Goal: Complete application form: Complete application form

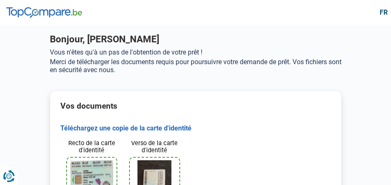
click at [198, 78] on div "Bonjour, [PERSON_NAME] Vous n'êtes qu'à un pas de l'obtention de votre prêt ! M…" at bounding box center [196, 57] width 302 height 47
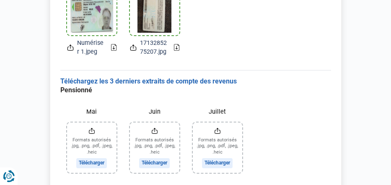
scroll to position [173, 0]
click at [148, 159] on input "Juin" at bounding box center [154, 147] width 49 height 50
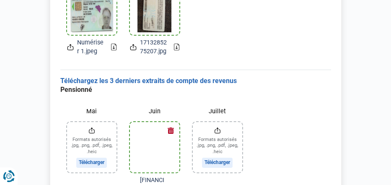
click at [95, 41] on span "Numériser 1.jpeg" at bounding box center [90, 47] width 27 height 18
click at [152, 16] on img at bounding box center [155, 9] width 34 height 45
click at [81, 137] on input "Mai" at bounding box center [91, 147] width 49 height 50
type input "C:\fakepath\[FINANCIAL_ID]-CA-EUR-20250903 from 20250703-Requested on 20250903-…"
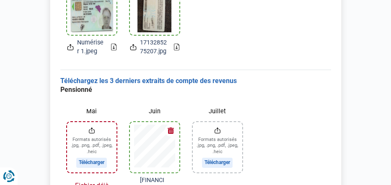
click at [81, 137] on input "Mai" at bounding box center [91, 147] width 49 height 50
click at [102, 152] on input "Mai" at bounding box center [91, 147] width 49 height 50
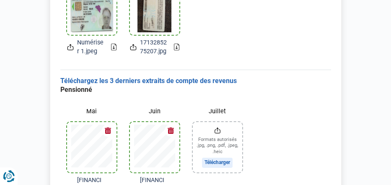
click at [215, 138] on input "Juillet" at bounding box center [217, 147] width 49 height 50
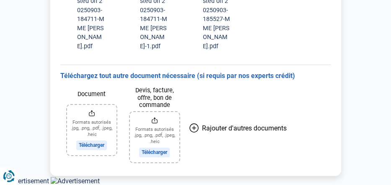
scroll to position [415, 0]
click at [161, 131] on input "Devis, facture, offre, bon de commande" at bounding box center [154, 137] width 49 height 50
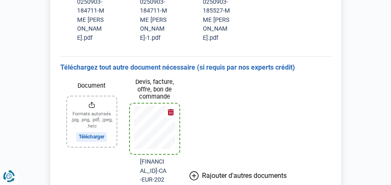
click at [156, 130] on div at bounding box center [154, 129] width 49 height 50
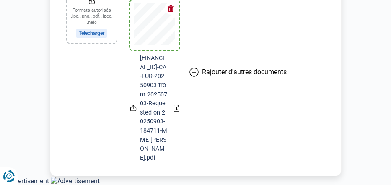
scroll to position [536, 0]
click at [178, 105] on icon at bounding box center [176, 108] width 5 height 7
click at [276, 44] on button "Rajouter d'autres documents" at bounding box center [238, 72] width 104 height 194
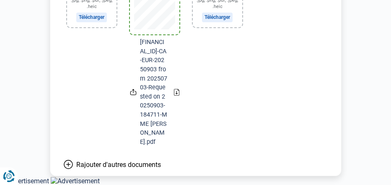
click at [99, 27] on input "Document" at bounding box center [91, 2] width 49 height 50
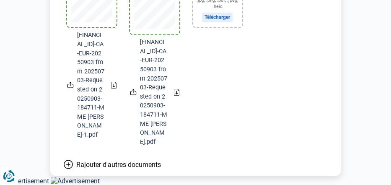
click at [102, 39] on span "[FINANCIAL_ID]-CA-EUR-20250903 from 20250703-Requested on 20250903-184711-MME […" at bounding box center [90, 85] width 27 height 109
click at [213, 14] on input "Document" at bounding box center [217, 2] width 49 height 50
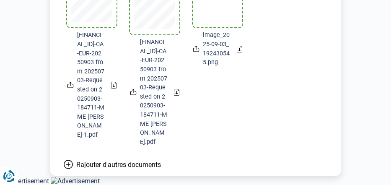
scroll to position [537, 0]
click at [94, 169] on span "Rajouter d'autres documents" at bounding box center [118, 165] width 85 height 8
click at [225, 23] on img at bounding box center [217, 1] width 43 height 45
click at [217, 51] on span "image_2025-09-03_192430545.png" at bounding box center [216, 49] width 27 height 36
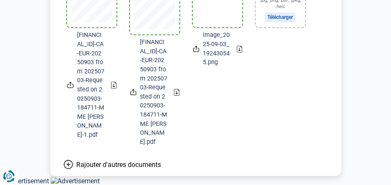
click at [215, 18] on img at bounding box center [217, 1] width 43 height 45
click at [241, 52] on icon at bounding box center [239, 49] width 5 height 7
click at [217, 20] on img at bounding box center [217, 1] width 43 height 45
click at [198, 52] on icon at bounding box center [195, 50] width 5 height 4
click at [196, 50] on icon at bounding box center [196, 48] width 2 height 4
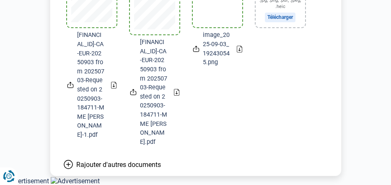
click at [196, 50] on icon at bounding box center [196, 48] width 2 height 4
click at [289, 27] on input "Document" at bounding box center [280, 2] width 49 height 50
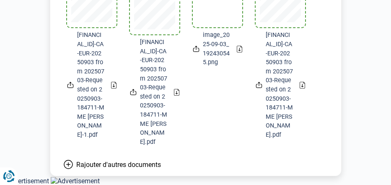
click at [201, 130] on div "Document image_2025-09-03_192430545.png" at bounding box center [217, 52] width 63 height 201
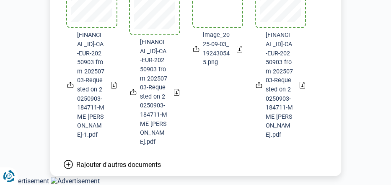
click at [201, 130] on div "Document image_2025-09-03_192430545.png" at bounding box center [217, 52] width 63 height 201
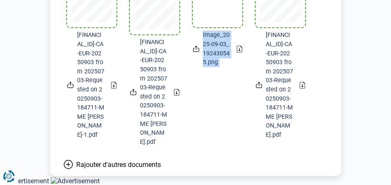
click at [201, 130] on div "Document image_2025-09-03_192430545.png" at bounding box center [217, 52] width 63 height 201
click at [200, 91] on div "Document image_2025-09-03_192430545.png" at bounding box center [217, 52] width 63 height 201
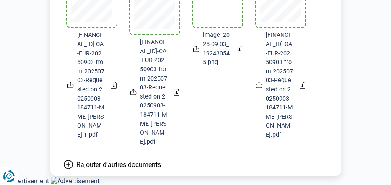
click at [197, 53] on icon at bounding box center [196, 48] width 7 height 9
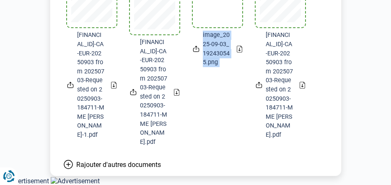
click at [197, 53] on icon at bounding box center [196, 48] width 7 height 9
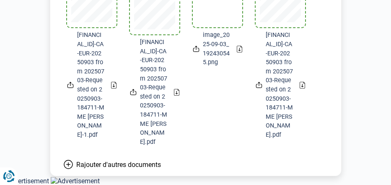
click at [197, 53] on icon at bounding box center [196, 48] width 7 height 9
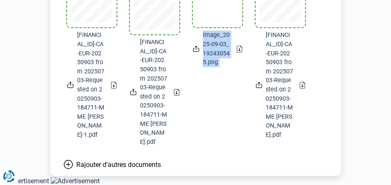
click at [197, 53] on icon at bounding box center [196, 48] width 7 height 9
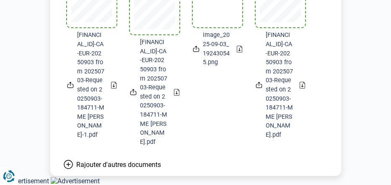
click at [197, 53] on icon at bounding box center [196, 48] width 7 height 9
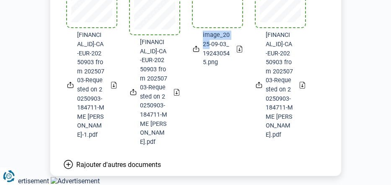
click at [197, 53] on icon at bounding box center [196, 48] width 7 height 9
click at [120, 70] on div "Document [FINANCIAL_ID]-CA-EUR-20250903 from 20250703-Requested on 20250903-184…" at bounding box center [91, 52] width 63 height 201
click at [197, 53] on icon at bounding box center [196, 48] width 7 height 9
click at [240, 52] on icon at bounding box center [239, 49] width 5 height 7
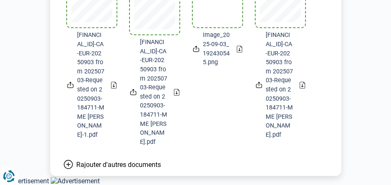
click at [198, 53] on icon at bounding box center [196, 48] width 7 height 9
click at [240, 52] on icon at bounding box center [239, 49] width 5 height 7
click at [198, 53] on icon at bounding box center [196, 48] width 7 height 9
click at [197, 53] on icon at bounding box center [196, 48] width 7 height 9
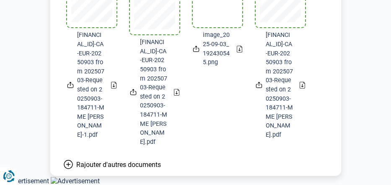
click at [197, 53] on icon at bounding box center [196, 48] width 7 height 9
click at [224, 19] on img at bounding box center [217, 1] width 43 height 45
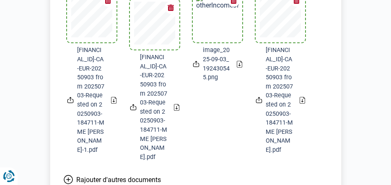
scroll to position [519, 0]
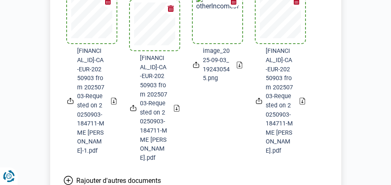
click at [239, 68] on icon at bounding box center [239, 65] width 5 height 7
click at [222, 35] on img at bounding box center [217, 17] width 43 height 45
click at [242, 68] on icon at bounding box center [239, 65] width 5 height 7
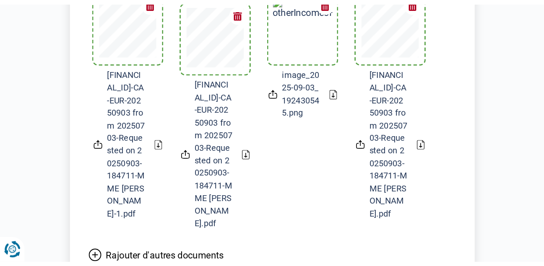
scroll to position [355, 0]
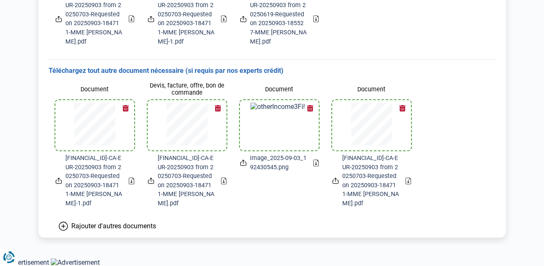
click at [315, 161] on icon at bounding box center [315, 163] width 5 height 7
click at [311, 107] on button "button" at bounding box center [310, 108] width 13 height 13
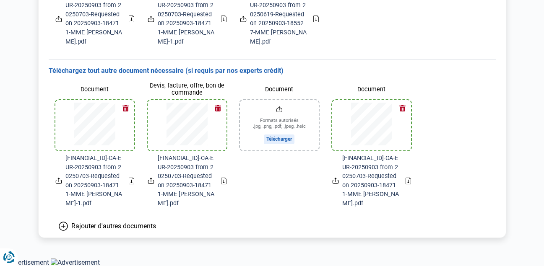
click at [284, 137] on input "Document" at bounding box center [279, 125] width 79 height 50
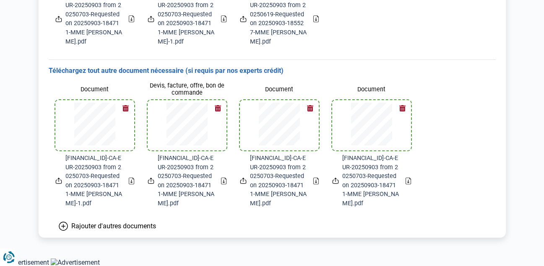
click at [138, 185] on span "Rajouter d'autres documents" at bounding box center [113, 226] width 85 height 8
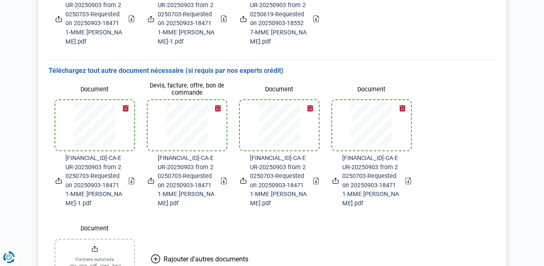
click at [201, 185] on span "Rajouter d'autres documents" at bounding box center [206, 259] width 85 height 8
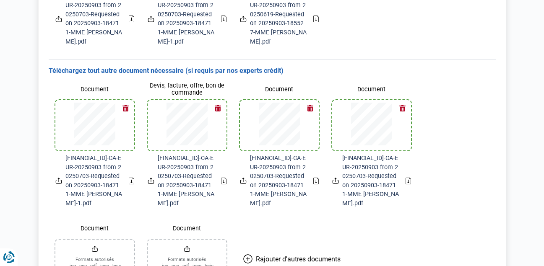
scroll to position [421, 0]
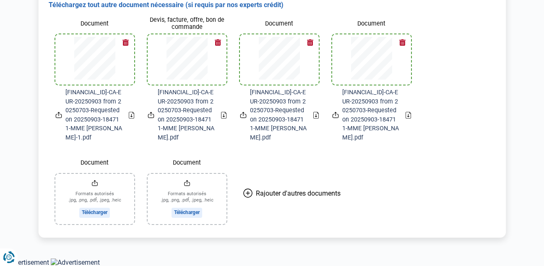
click at [101, 185] on input "Document" at bounding box center [94, 199] width 79 height 50
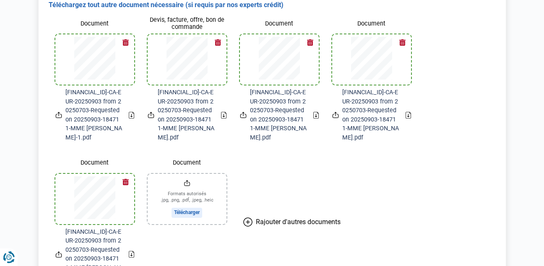
click at [195, 153] on div "Document Formats autorisés .jpg, .png, .pdf, .jpeg, .heic Télécharger" at bounding box center [187, 219] width 92 height 140
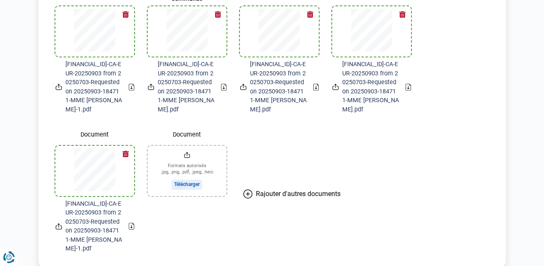
scroll to position [450, 0]
click at [126, 154] on button "button" at bounding box center [126, 154] width 13 height 13
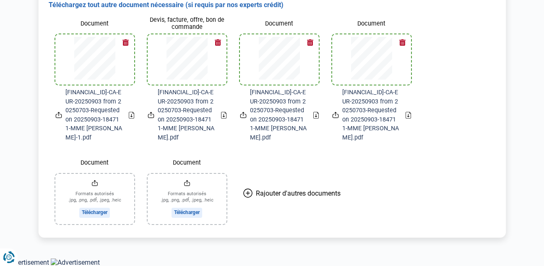
click at [102, 185] on input "Document" at bounding box center [94, 199] width 79 height 50
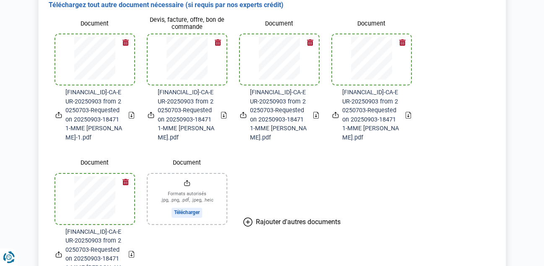
click at [195, 185] on input "Document" at bounding box center [187, 199] width 79 height 50
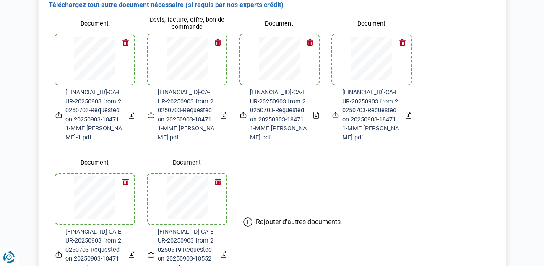
click at [195, 153] on div "Document [FINANCIAL_ID]-CA-EUR-20250903 from 20250619-Requested on 20250903-185…" at bounding box center [187, 219] width 92 height 140
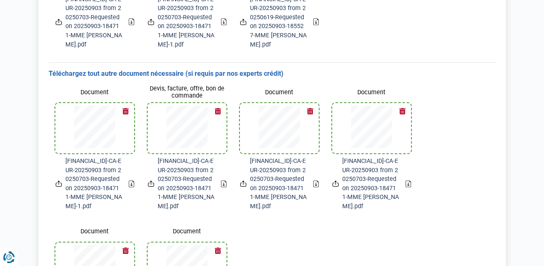
scroll to position [479, 0]
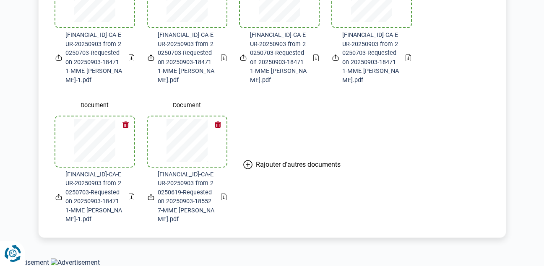
click at [12, 185] on icon "Renew consent" at bounding box center [12, 253] width 17 height 17
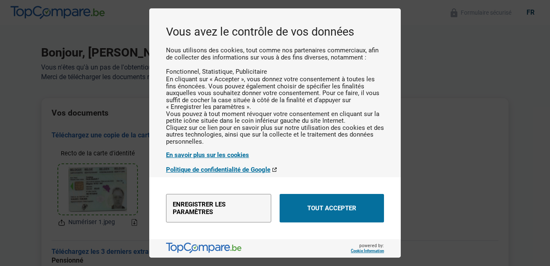
click at [12, 185] on div "Vous avez le contrôle de vos données Nous utilisons des cookies, tout comme nos…" at bounding box center [275, 133] width 550 height 266
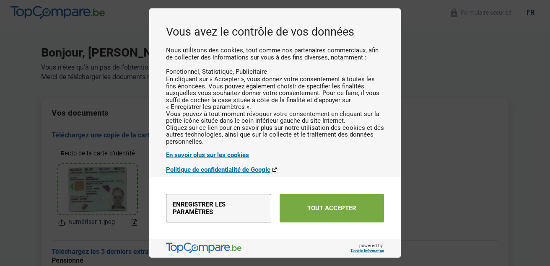
click at [323, 185] on button "Tout accepter" at bounding box center [332, 208] width 104 height 29
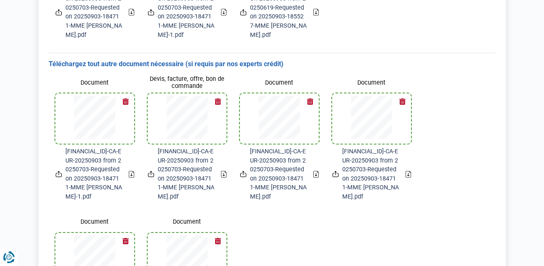
scroll to position [362, 0]
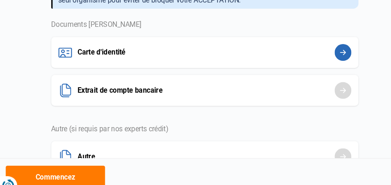
scroll to position [105, 0]
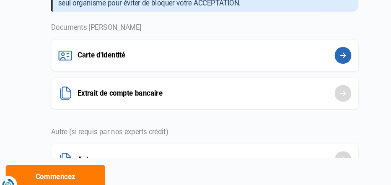
click at [236, 95] on button "Extrait de compte bancaire" at bounding box center [196, 88] width 292 height 29
click at [333, 88] on button "Extrait de compte bancaire" at bounding box center [196, 88] width 292 height 29
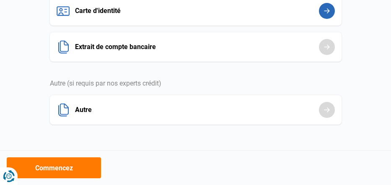
scroll to position [157, 0]
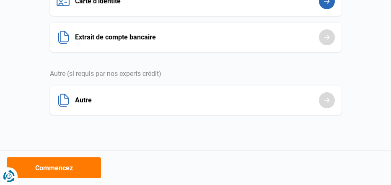
click at [328, 96] on button "Autre" at bounding box center [196, 100] width 292 height 29
